Goal: Information Seeking & Learning: Learn about a topic

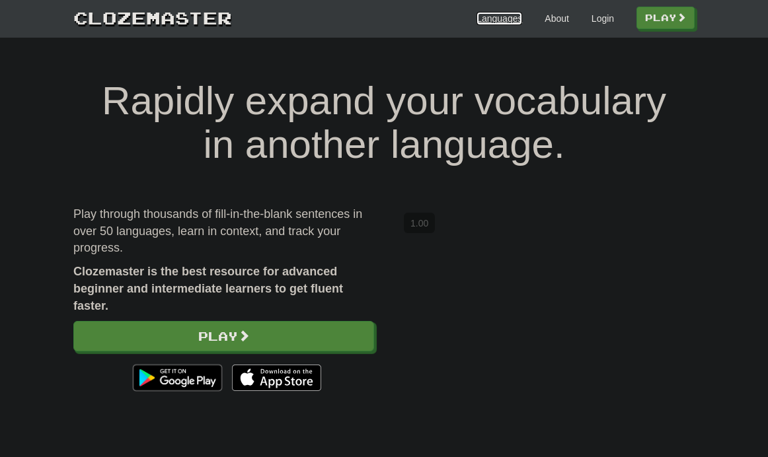
click at [503, 19] on link "Languages" at bounding box center [500, 18] width 46 height 13
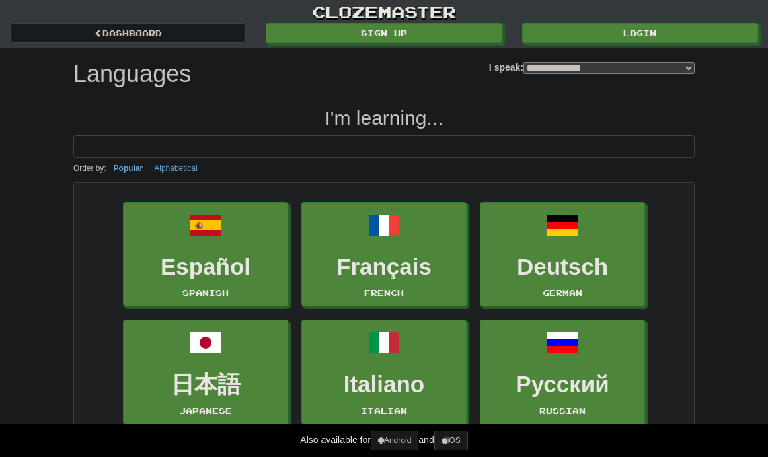
select select "*******"
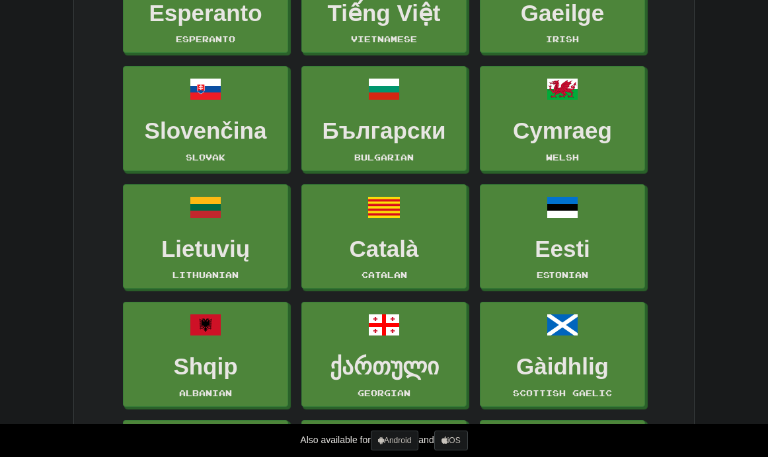
scroll to position [3072, 0]
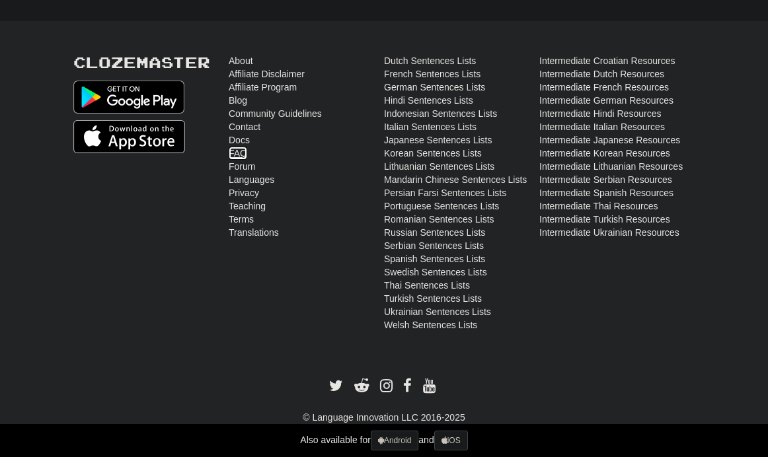
click at [241, 147] on link "FAQ" at bounding box center [238, 153] width 19 height 13
